Goal: Task Accomplishment & Management: Manage account settings

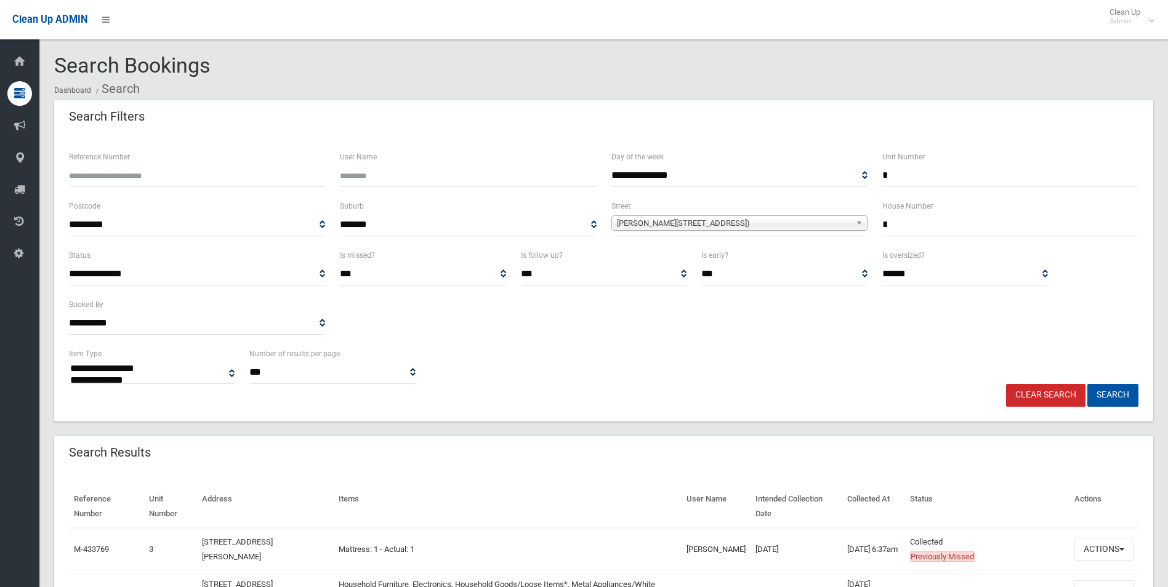
select select
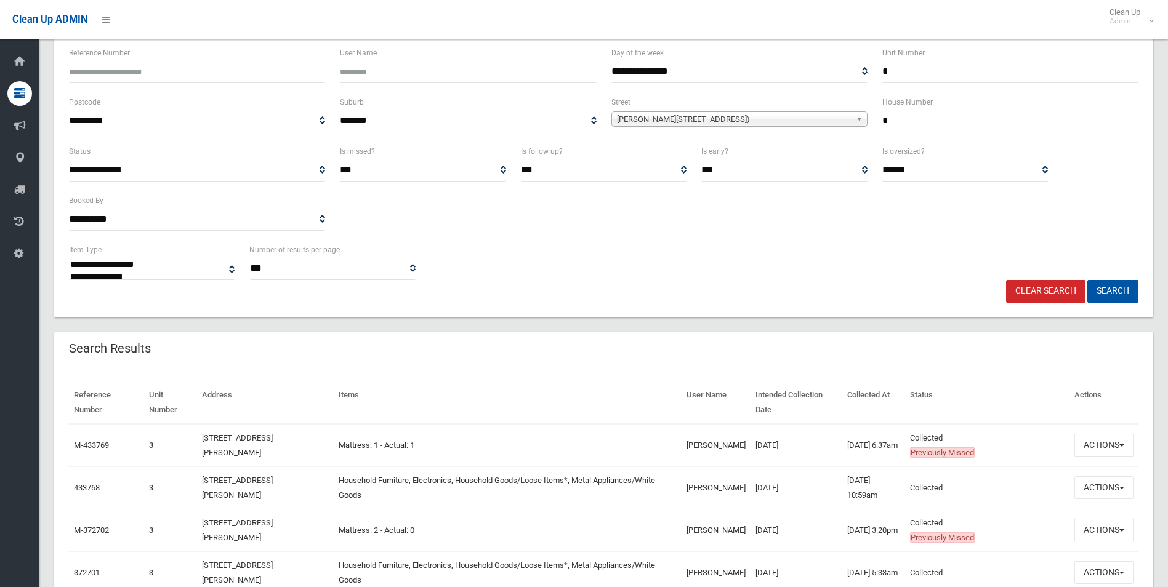
scroll to position [74, 0]
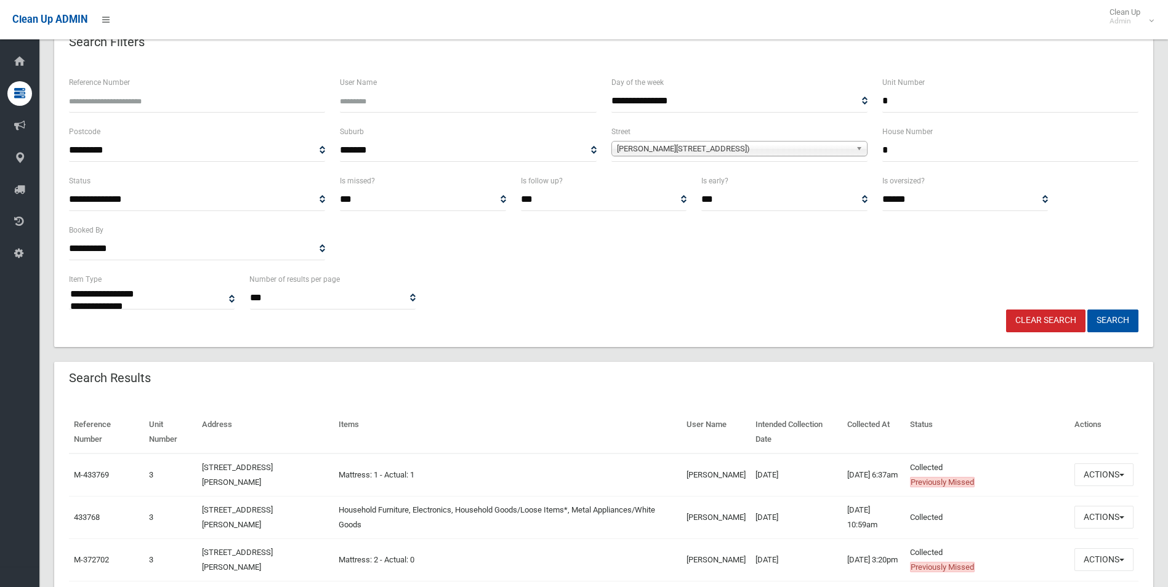
click at [917, 152] on input "*" at bounding box center [1010, 150] width 256 height 23
click at [905, 101] on input "*" at bounding box center [1010, 101] width 256 height 23
click at [905, 101] on input "Unit Number" at bounding box center [1010, 101] width 256 height 23
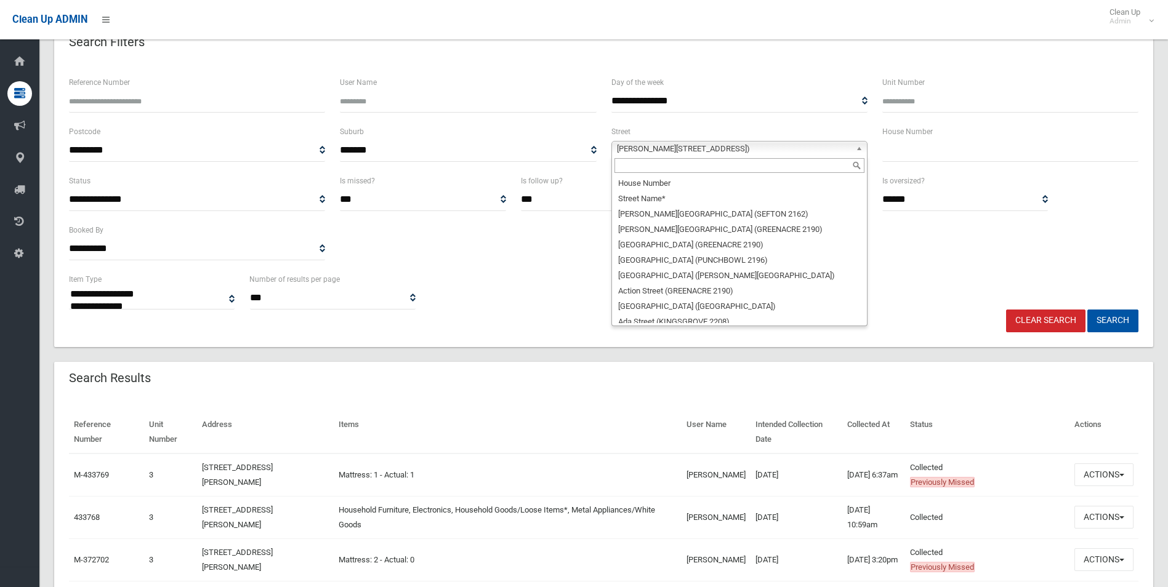
click at [749, 151] on span "[PERSON_NAME][STREET_ADDRESS])" at bounding box center [734, 149] width 234 height 15
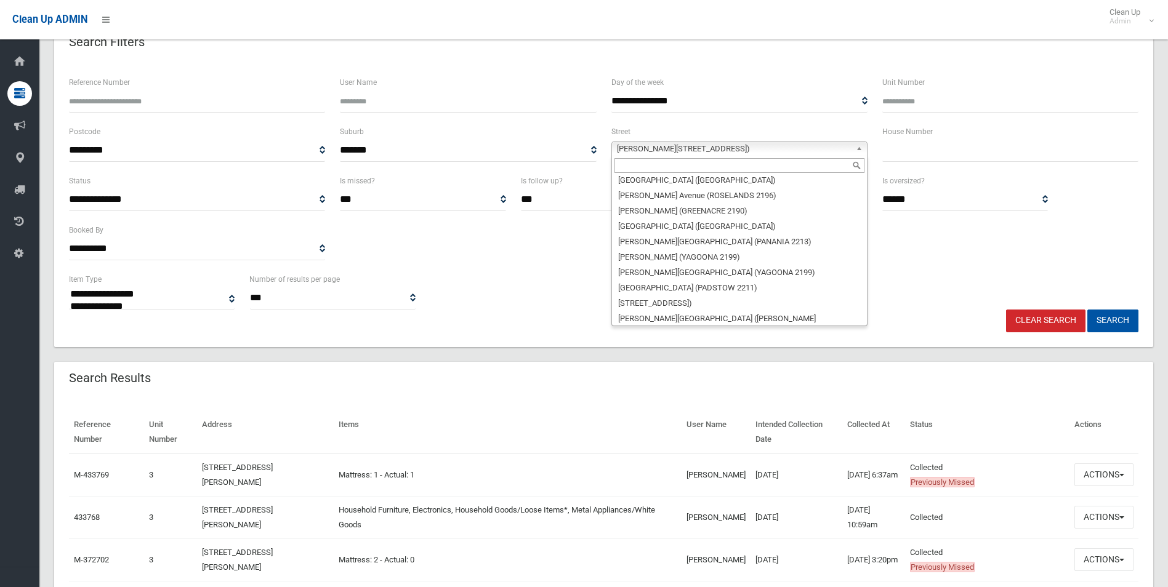
click at [909, 153] on input "text" at bounding box center [1010, 150] width 256 height 23
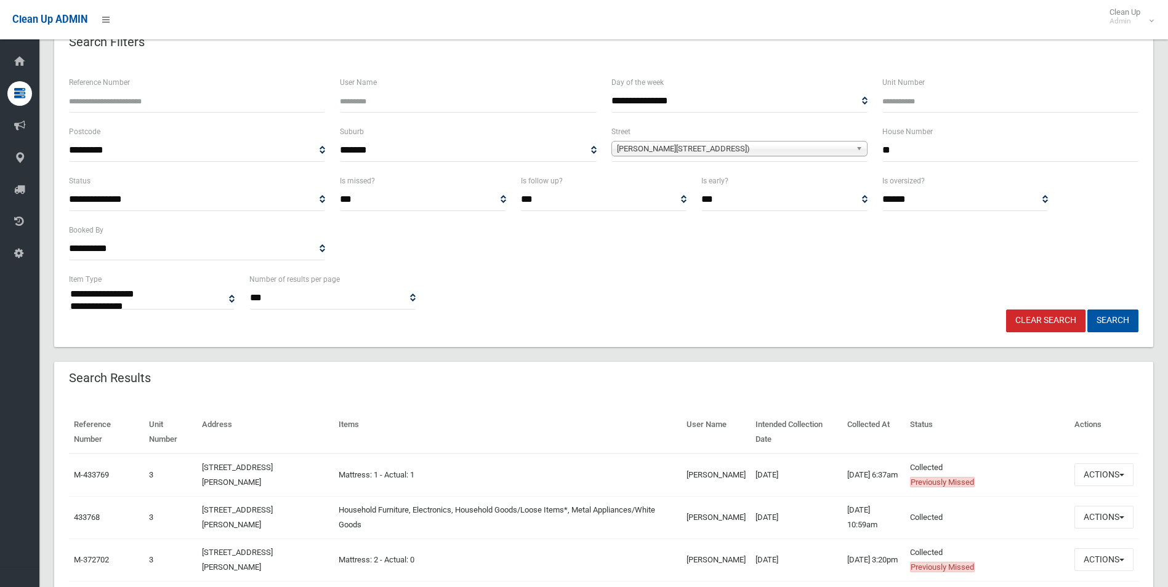
type input "**"
click at [816, 154] on span "[PERSON_NAME][STREET_ADDRESS])" at bounding box center [734, 149] width 234 height 15
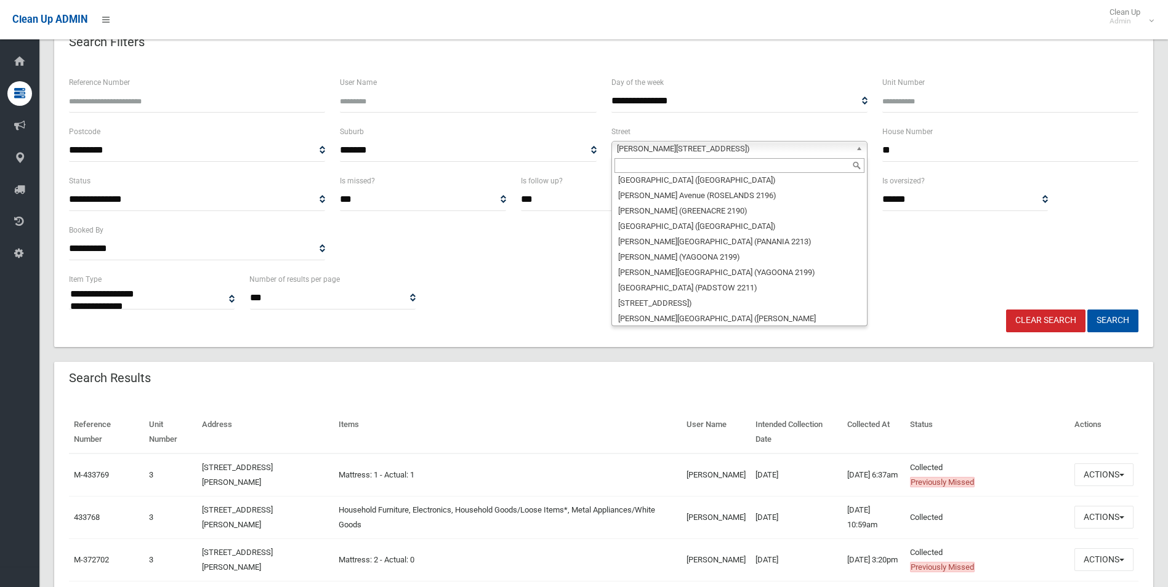
click at [773, 166] on input "text" at bounding box center [739, 165] width 250 height 15
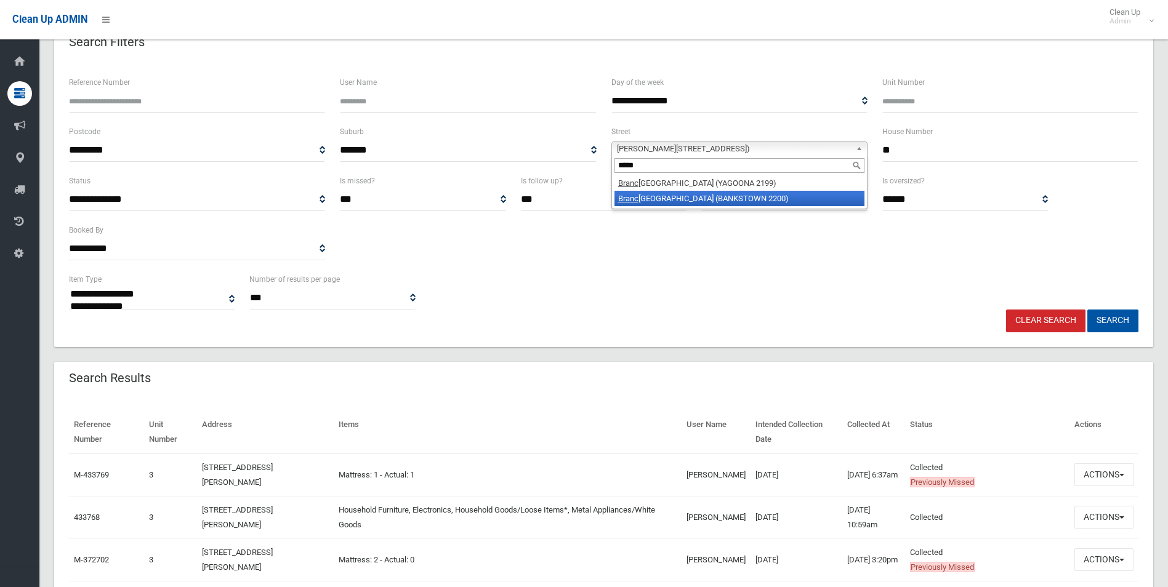
type input "*****"
click at [764, 198] on li "[GEOGRAPHIC_DATA] (BANKSTOWN 2200)" at bounding box center [739, 198] width 250 height 15
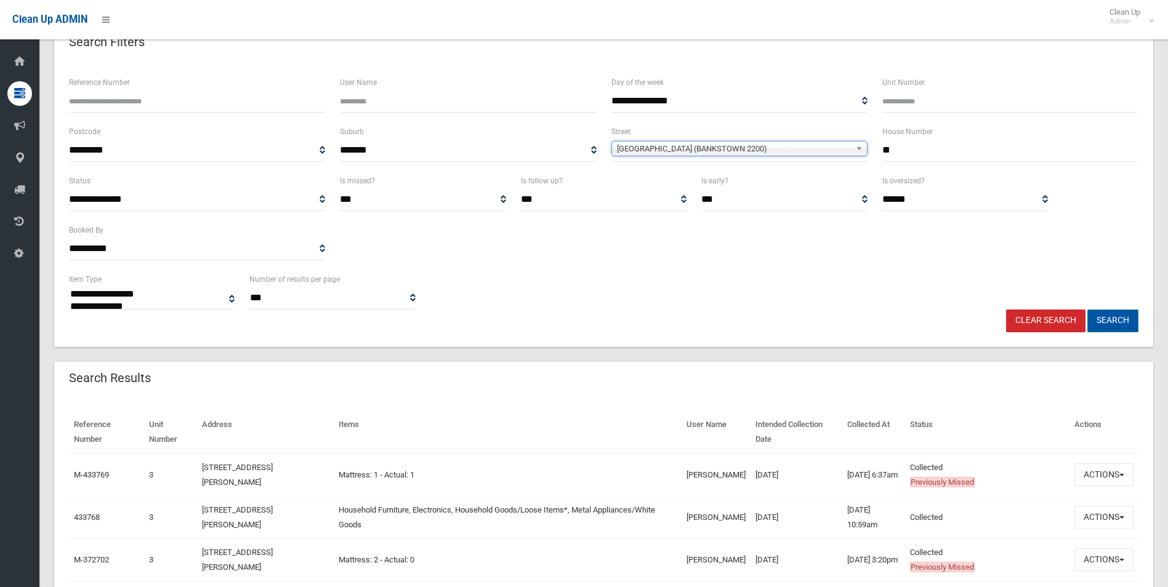
click at [1111, 320] on button "Search" at bounding box center [1112, 321] width 51 height 23
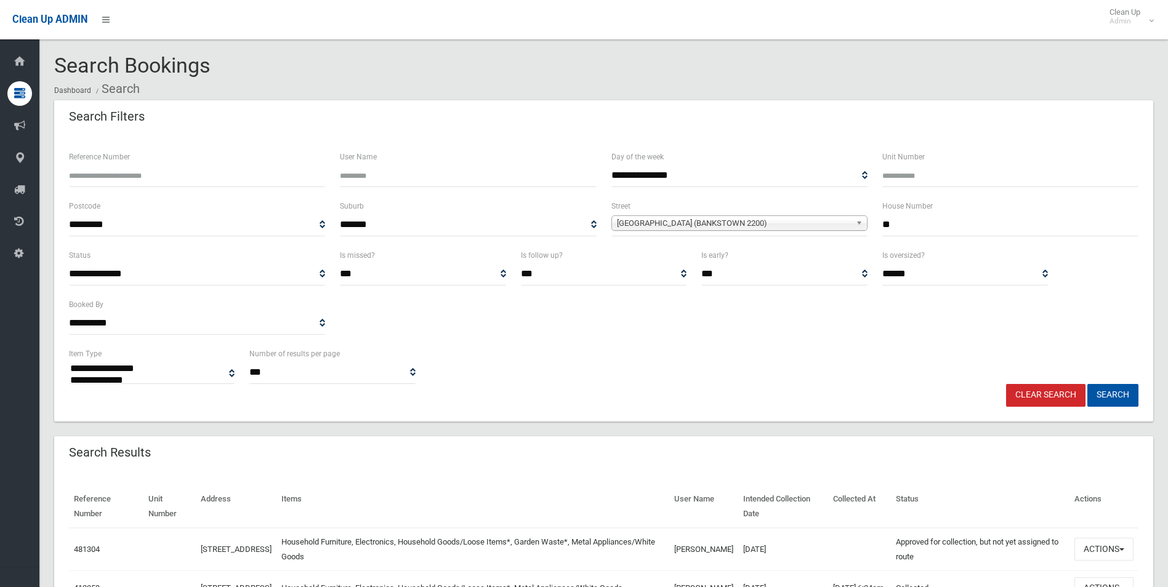
select select
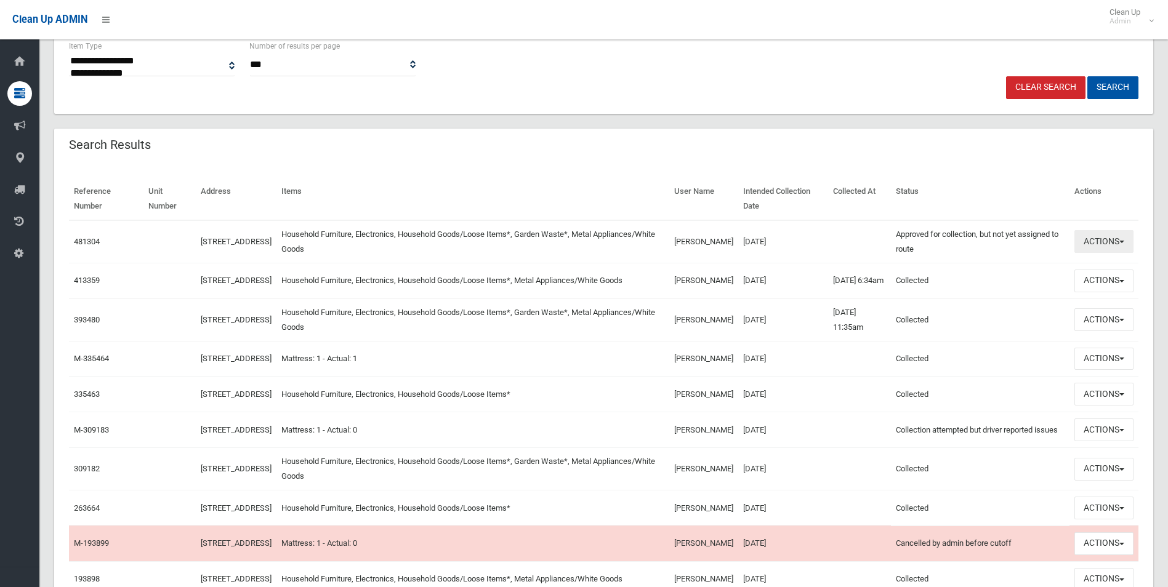
click at [1104, 243] on button "Actions" at bounding box center [1103, 241] width 59 height 23
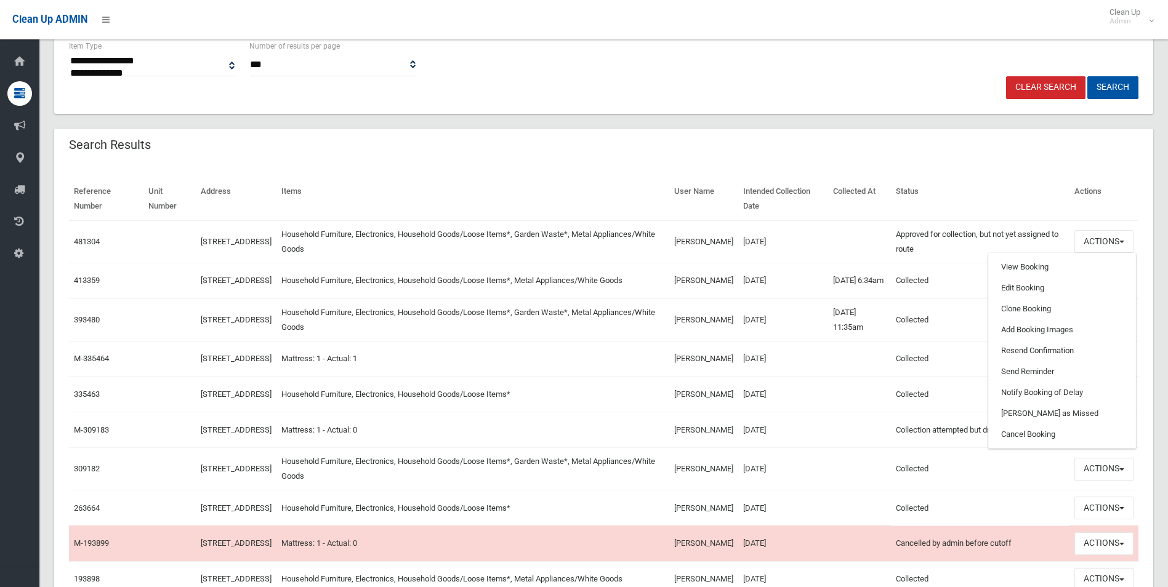
click at [696, 241] on td "Hanadi Kotb" at bounding box center [703, 241] width 69 height 43
click at [697, 241] on td "Hanadi Kotb" at bounding box center [703, 241] width 69 height 43
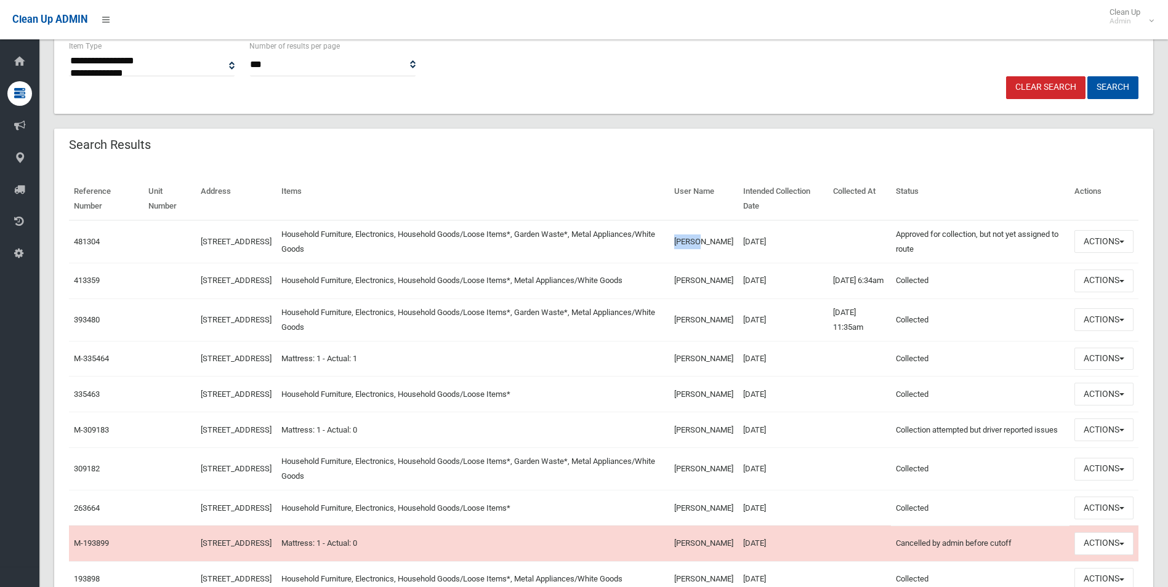
copy td "Hanadi"
click at [1105, 242] on button "Actions" at bounding box center [1103, 241] width 59 height 23
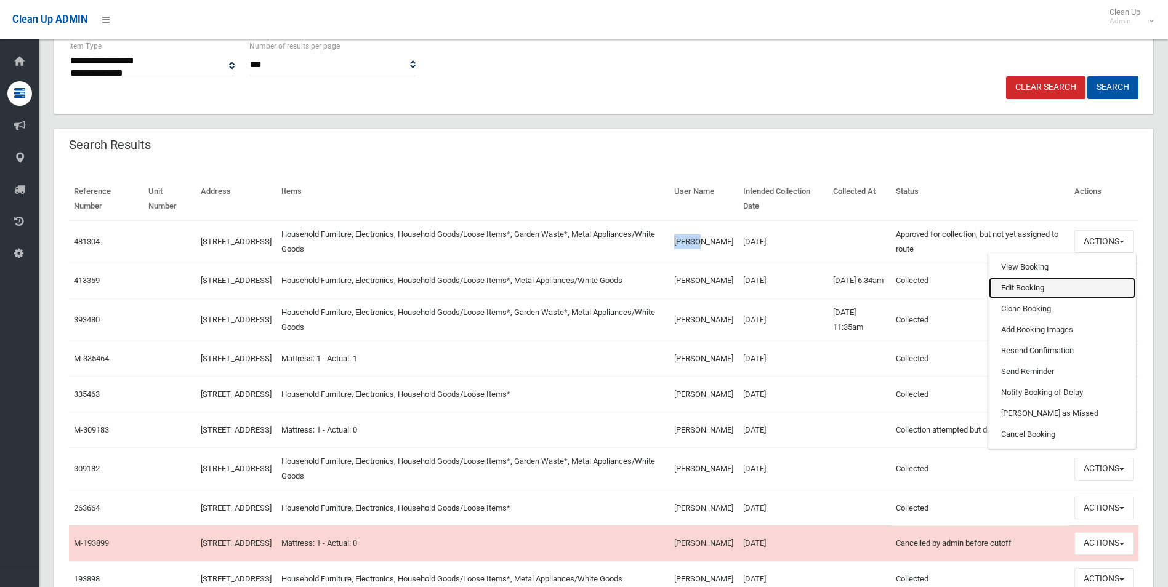
click at [1026, 289] on link "Edit Booking" at bounding box center [1062, 288] width 147 height 21
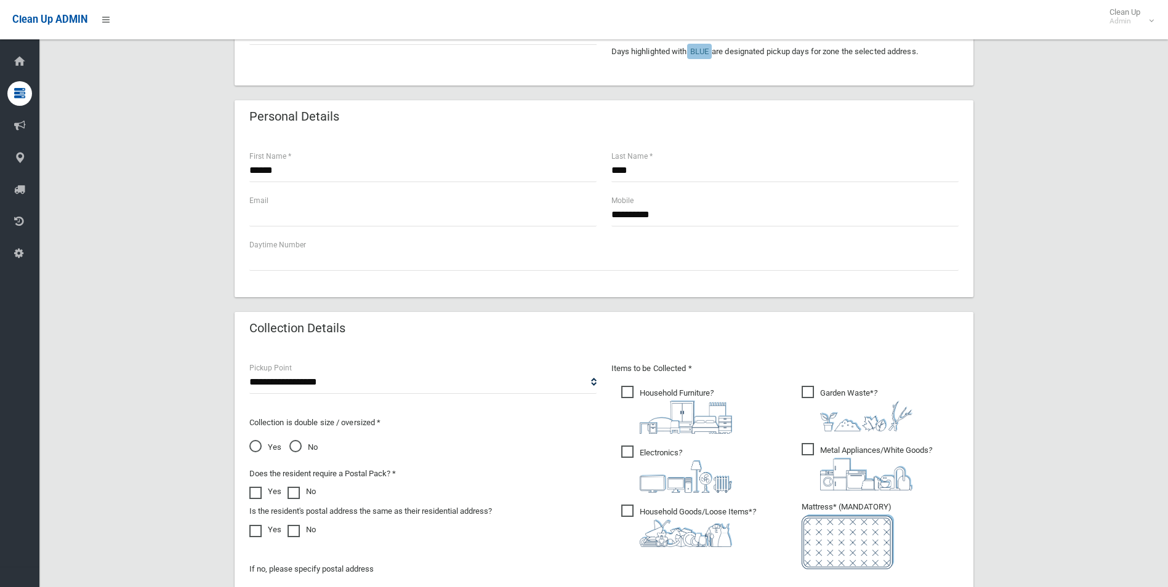
scroll to position [308, 0]
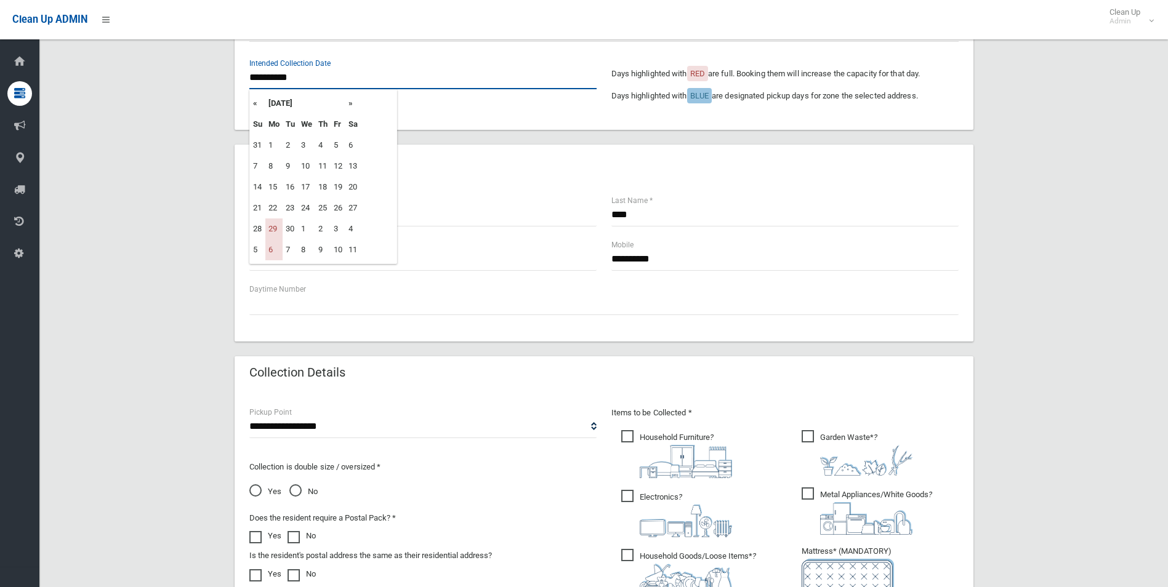
click at [299, 71] on input "**********" at bounding box center [422, 77] width 347 height 23
click at [352, 103] on th "»" at bounding box center [352, 103] width 15 height 21
click at [277, 185] on td "13" at bounding box center [273, 187] width 17 height 21
type input "**********"
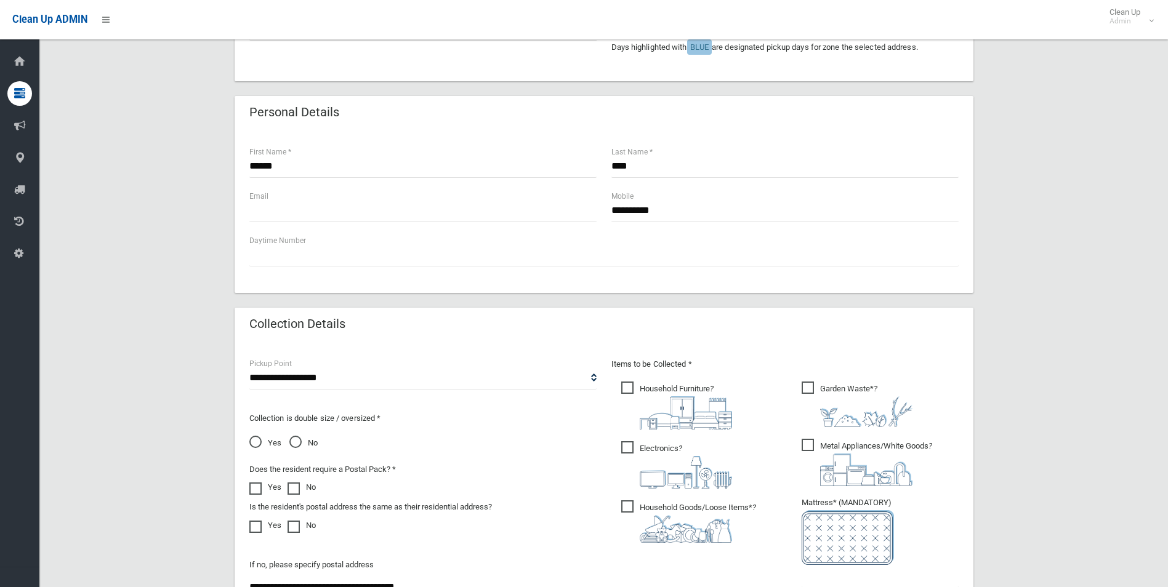
scroll to position [631, 0]
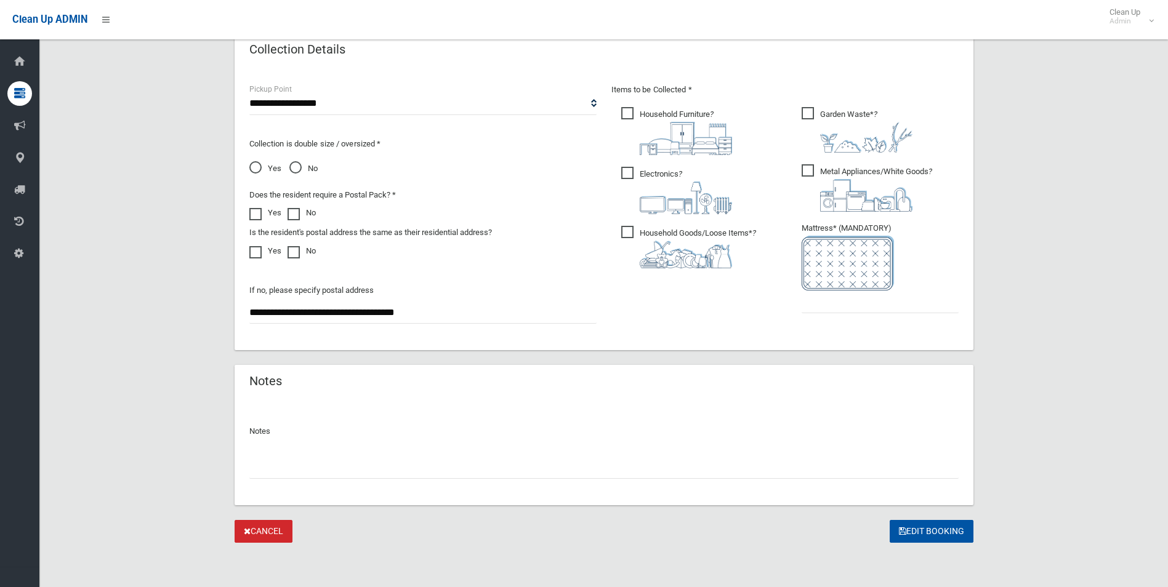
click at [358, 472] on input "text" at bounding box center [603, 467] width 709 height 23
paste input "******"
type input "**********"
click at [868, 304] on input "text" at bounding box center [880, 302] width 157 height 23
type input "*"
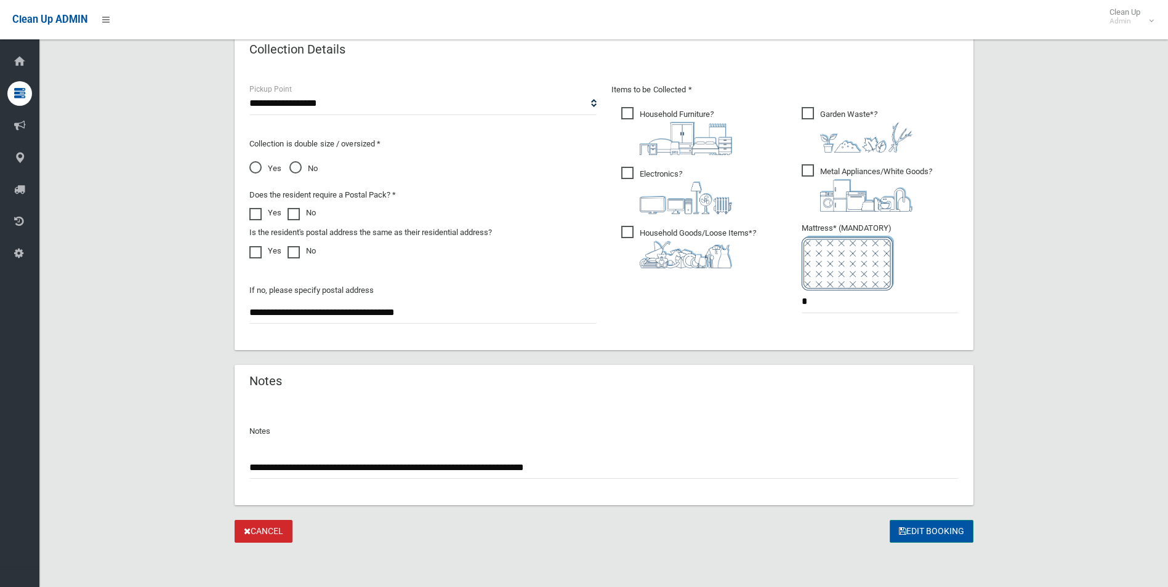
click at [955, 535] on button "Edit Booking" at bounding box center [932, 531] width 84 height 23
